Goal: Check status: Check status

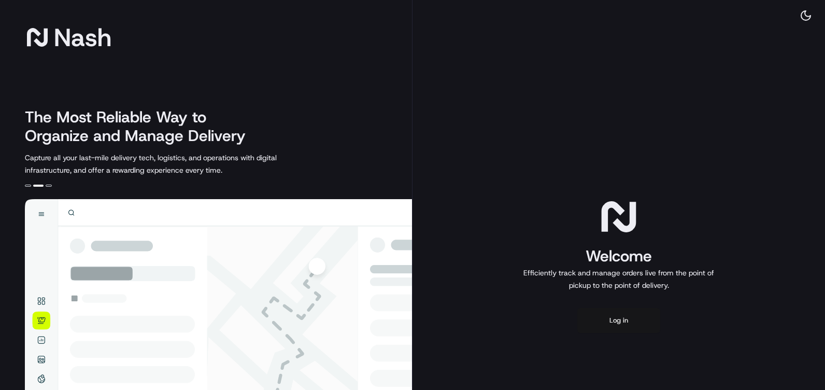
click at [623, 320] on button "Log in" at bounding box center [618, 320] width 83 height 25
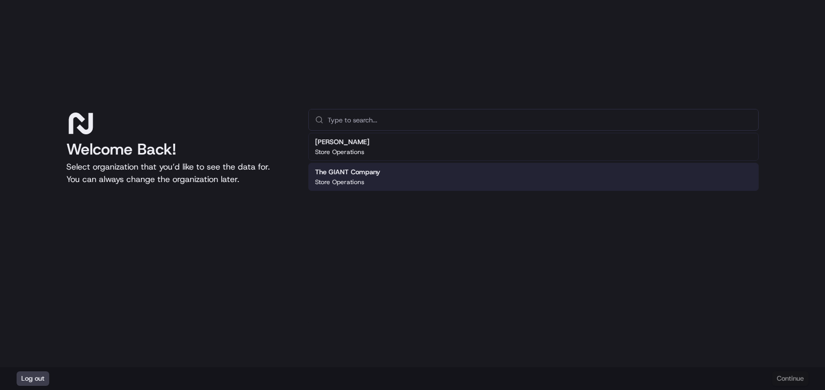
click at [337, 171] on h2 "The GIANT Company" at bounding box center [347, 171] width 65 height 9
click at [788, 378] on button "Continue" at bounding box center [790, 378] width 36 height 15
